Goal: Navigation & Orientation: Find specific page/section

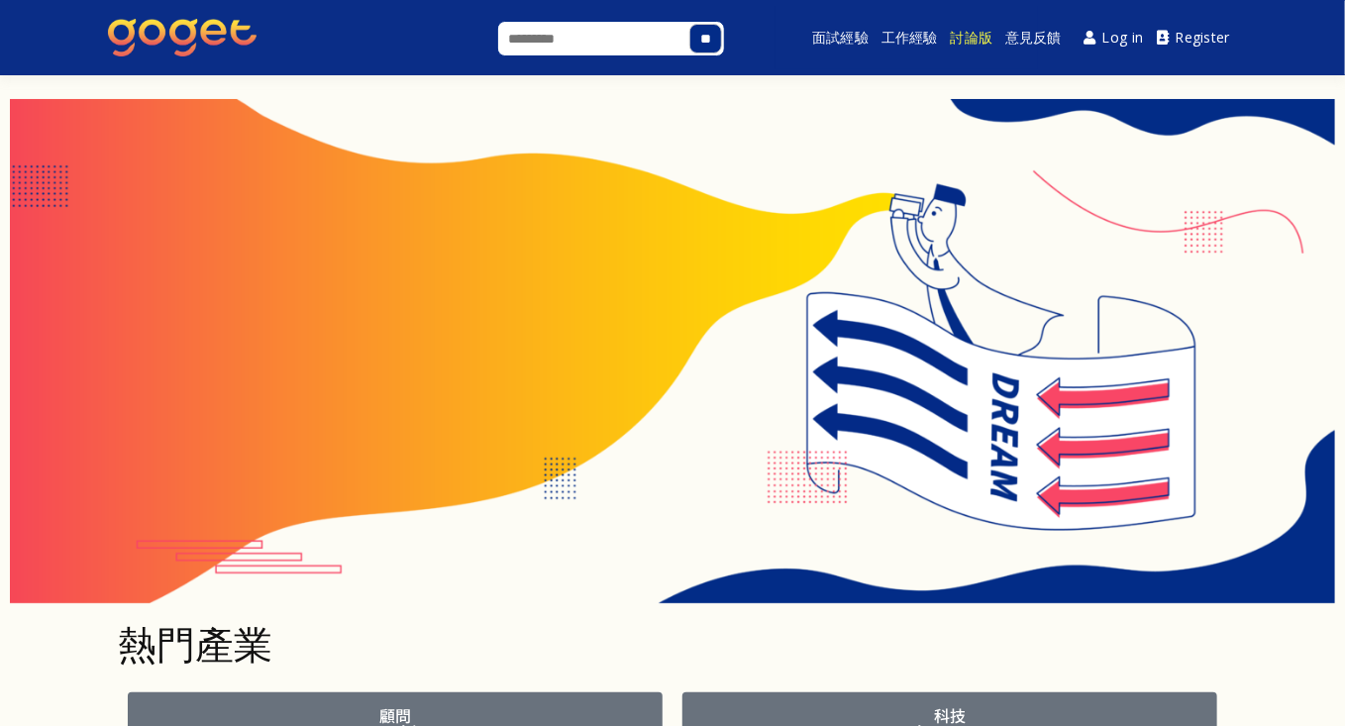
click at [955, 39] on link "討論版" at bounding box center [972, 37] width 48 height 63
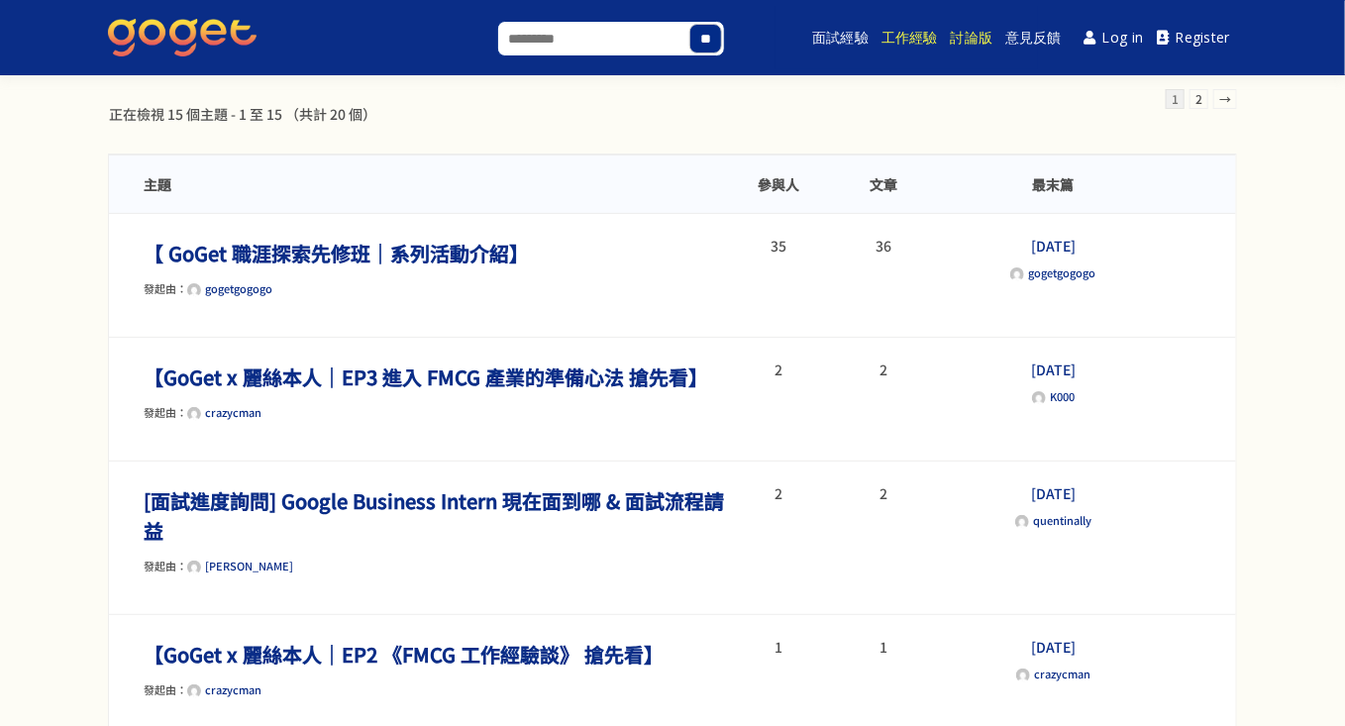
click at [922, 41] on link "工作經驗" at bounding box center [910, 37] width 62 height 63
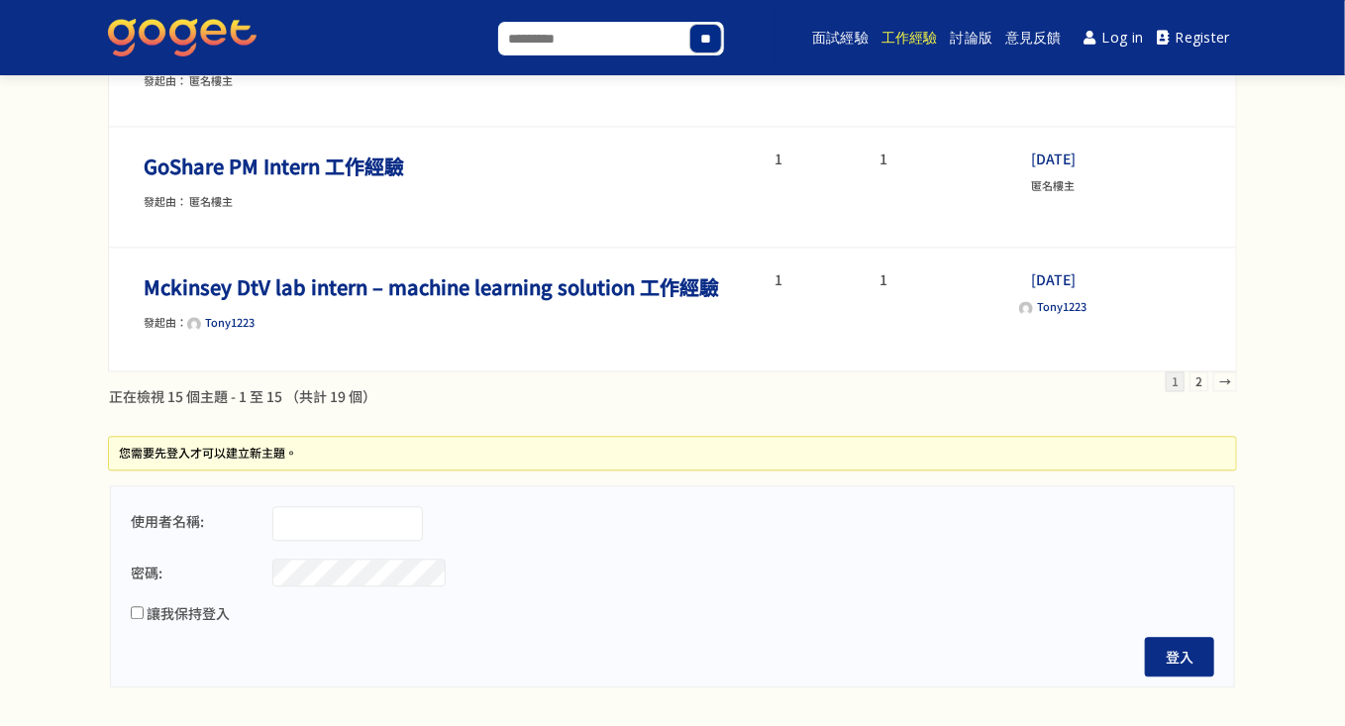
scroll to position [1750, 0]
